Goal: Task Accomplishment & Management: Manage account settings

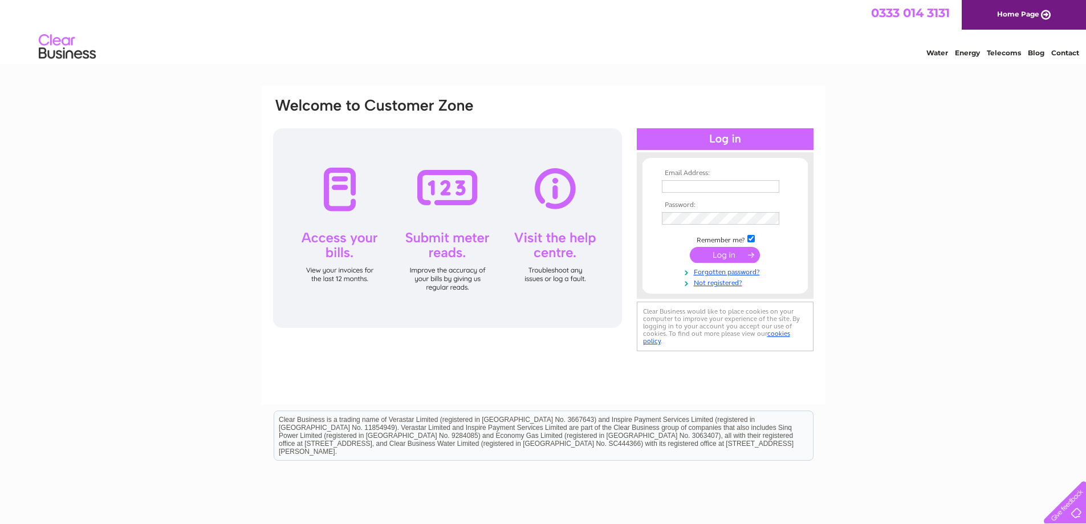
type input "laura@commercialandasset.co.uk"
click at [717, 258] on input "submit" at bounding box center [725, 255] width 70 height 16
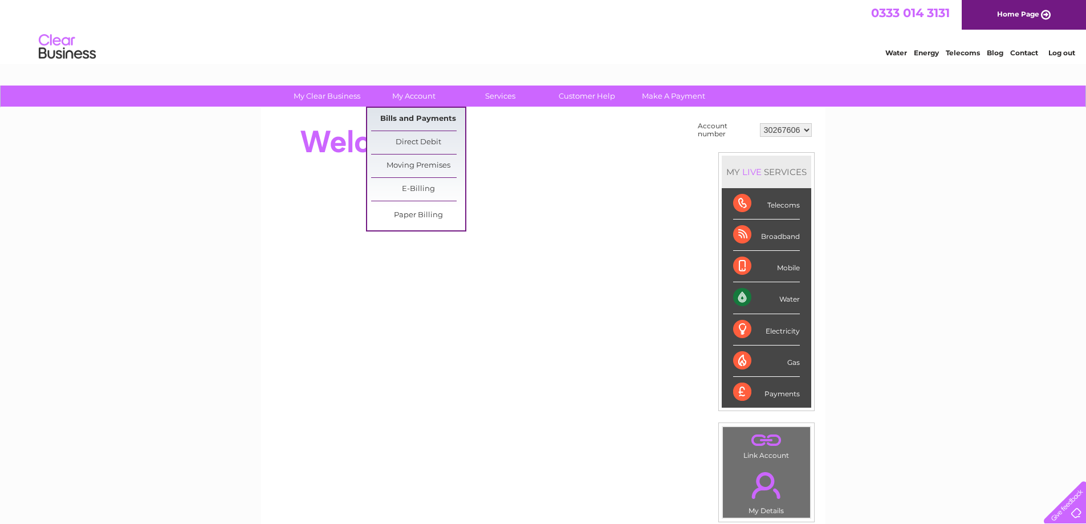
click at [415, 125] on link "Bills and Payments" at bounding box center [418, 119] width 94 height 23
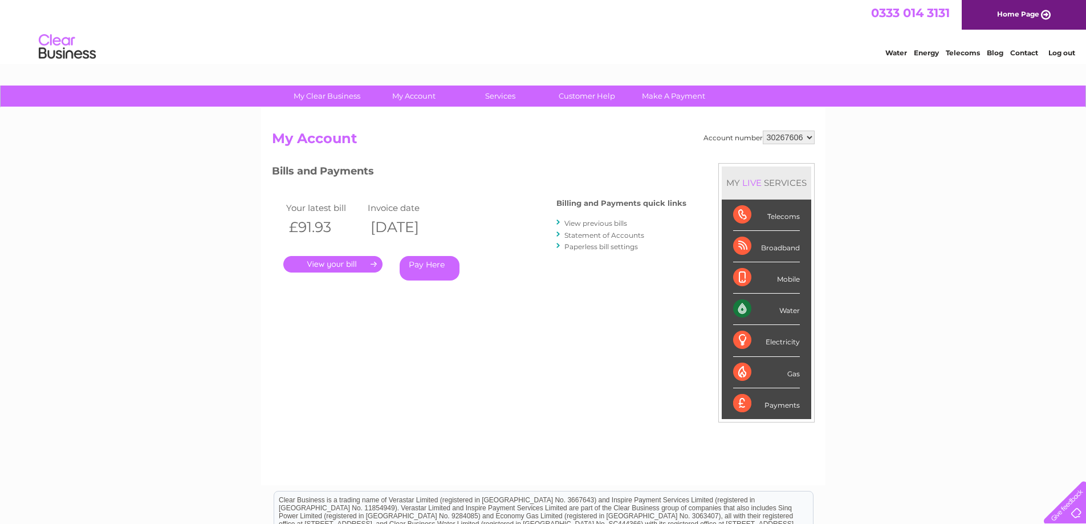
click at [345, 265] on link "." at bounding box center [332, 264] width 99 height 17
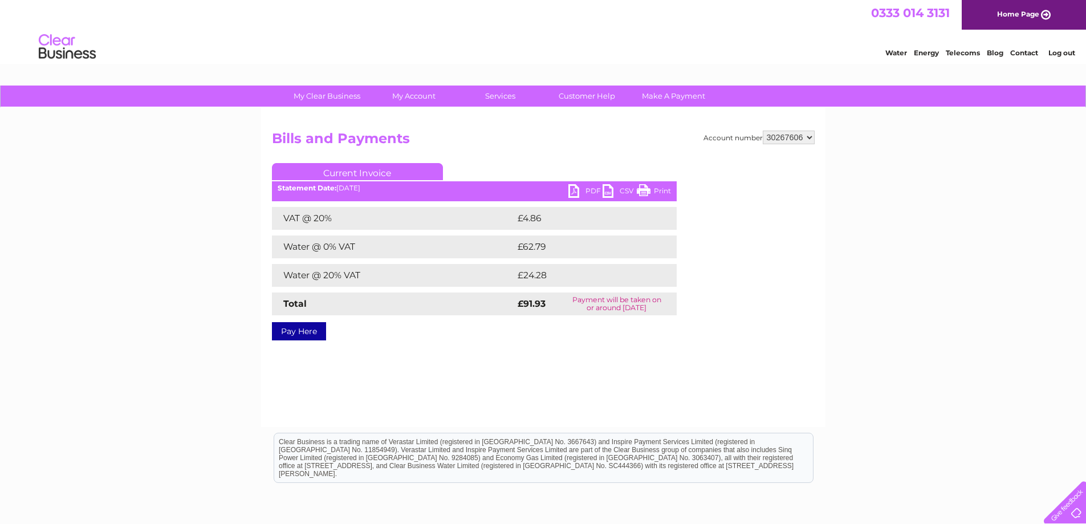
click at [591, 189] on link "PDF" at bounding box center [586, 192] width 34 height 17
